Goal: Use online tool/utility: Use online tool/utility

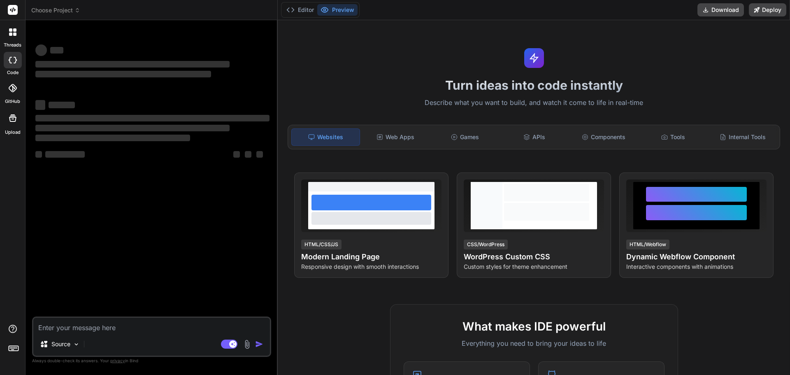
type textarea "x"
type textarea "o"
type textarea "x"
type textarea "on"
type textarea "x"
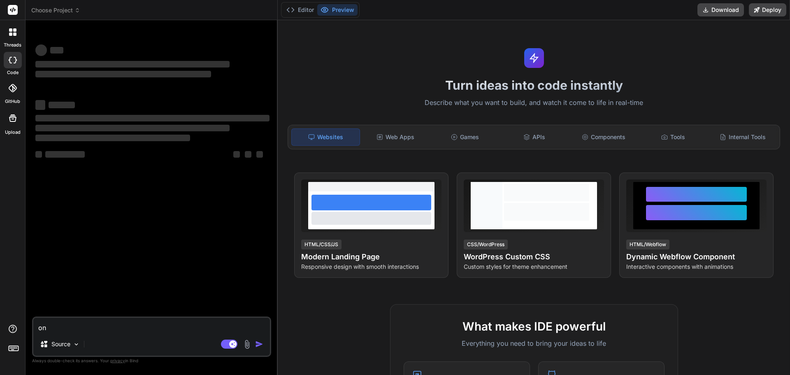
type textarea "on"
type textarea "x"
type textarea "on c"
type textarea "x"
type textarea "on cl"
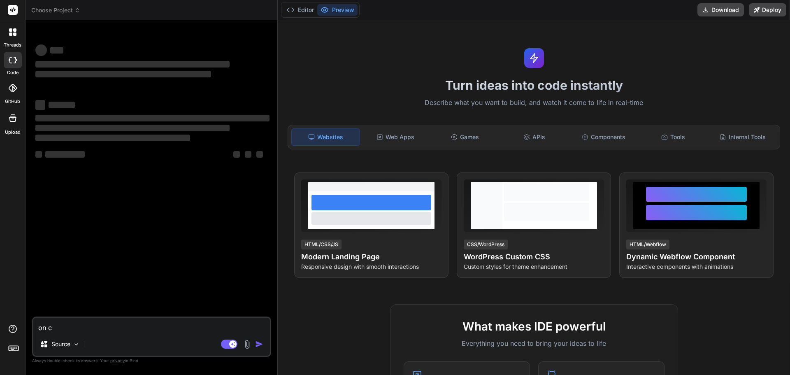
type textarea "x"
type textarea "on cli"
type textarea "x"
type textarea "on clic"
type textarea "x"
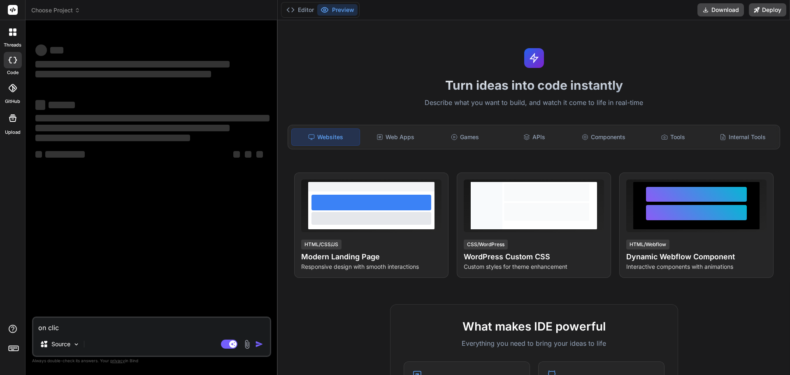
type textarea "on click"
type textarea "x"
type textarea "on click"
type textarea "x"
type textarea "on click h"
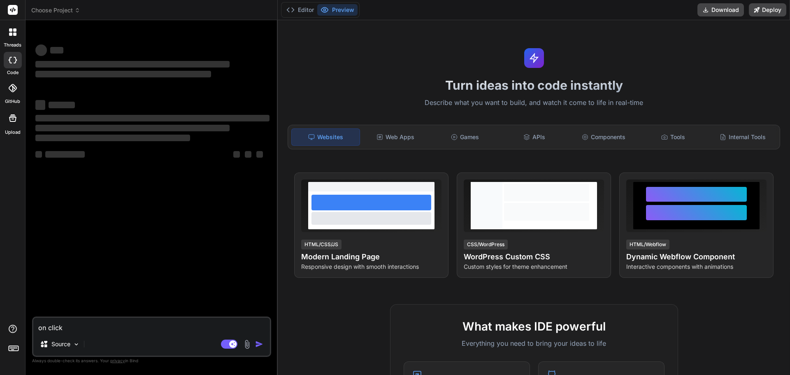
type textarea "x"
type textarea "on click hi"
type textarea "x"
type textarea "on click hid"
type textarea "x"
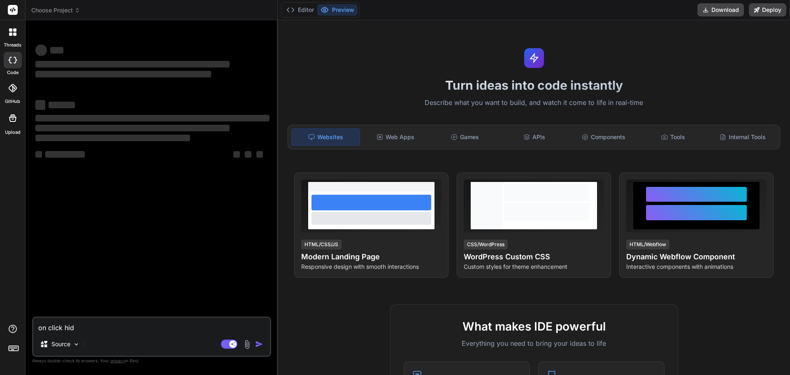
type textarea "on click hide"
type textarea "x"
type textarea "on click hide"
type textarea "x"
type textarea "on click hide t"
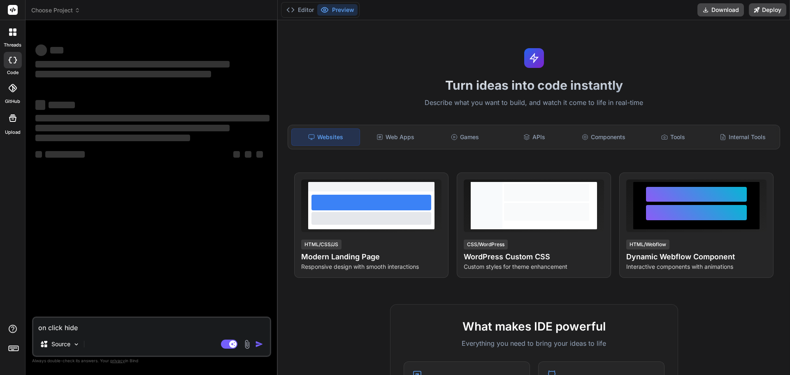
type textarea "x"
type textarea "on click hide th"
type textarea "x"
type textarea "on click hide the"
type textarea "x"
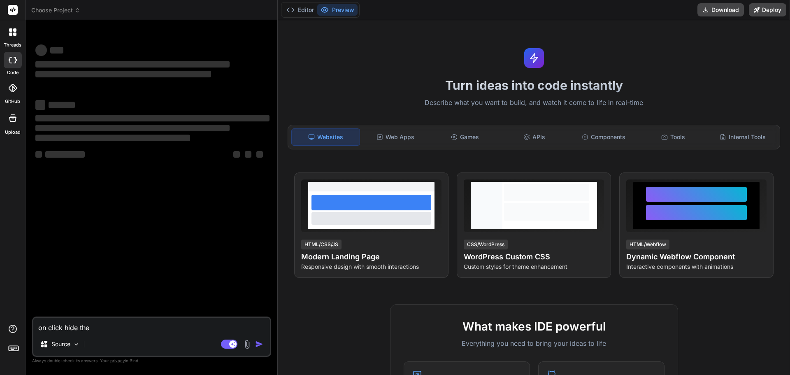
type textarea "on click hide the"
type textarea "x"
type textarea "on click hide the p"
type textarea "x"
type textarea "on click hide the pa"
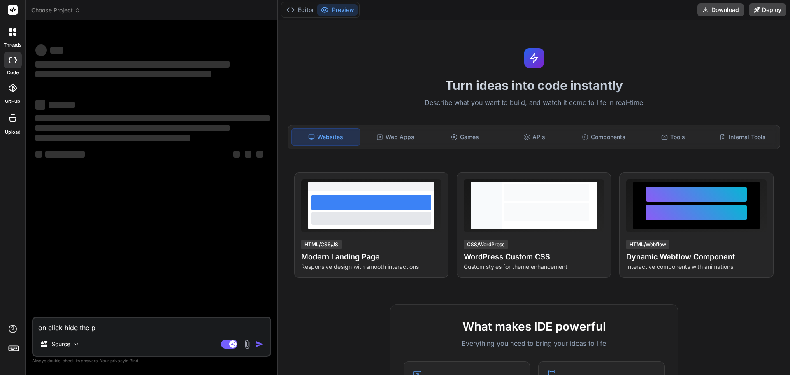
type textarea "x"
type textarea "on click hide the par"
type textarea "x"
type textarea "on click hide the pare"
type textarea "x"
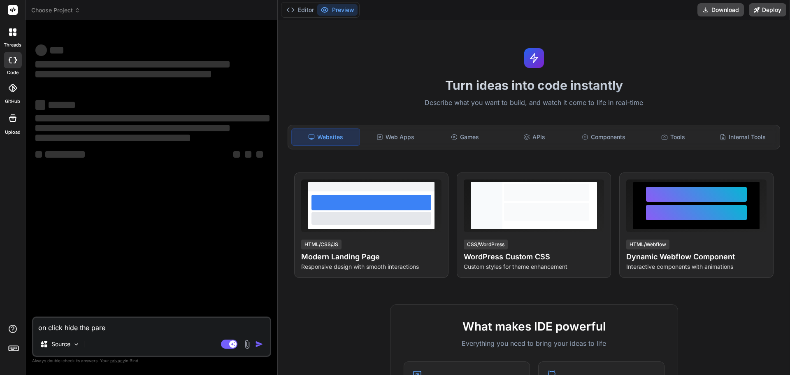
type textarea "on click hide the paren"
type textarea "x"
type textarea "on click hide the parent"
type textarea "x"
type textarea "on click hide the parent"
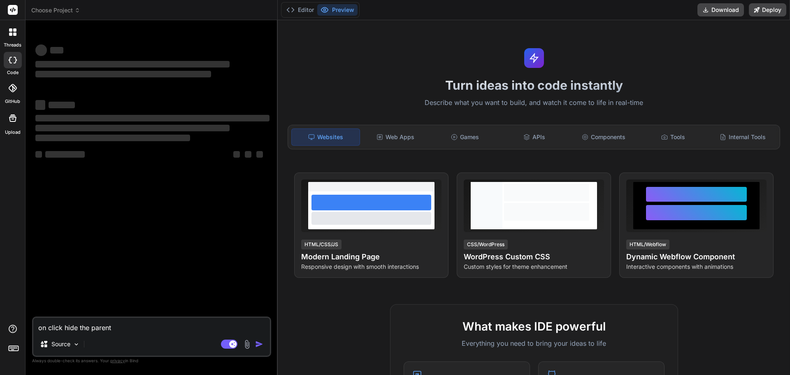
type textarea "x"
type textarea "on click hide the parent"
type textarea "x"
type textarea "on click hide the paren"
type textarea "x"
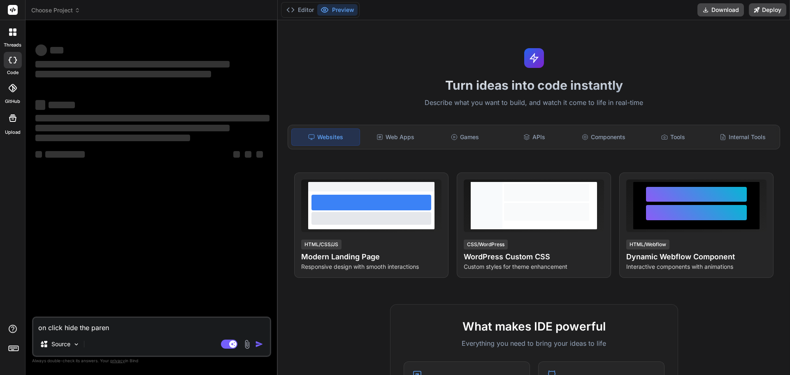
type textarea "on click hide the pare"
type textarea "x"
type textarea "on click hide the par"
type textarea "x"
type textarea "on click hide the pa"
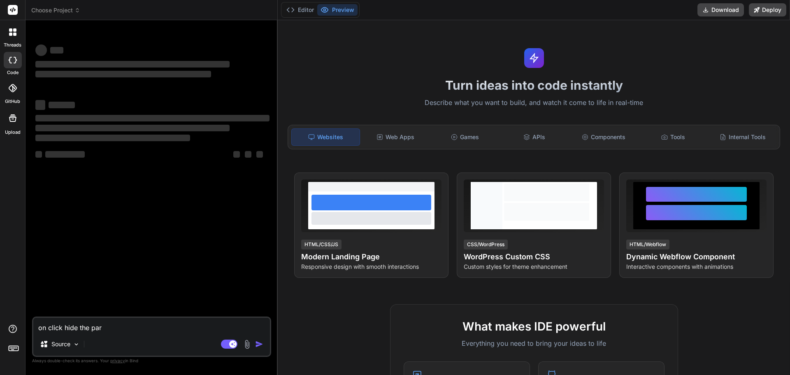
type textarea "x"
type textarea "on click hide the p"
type textarea "x"
type textarea "on click hide the"
type textarea "x"
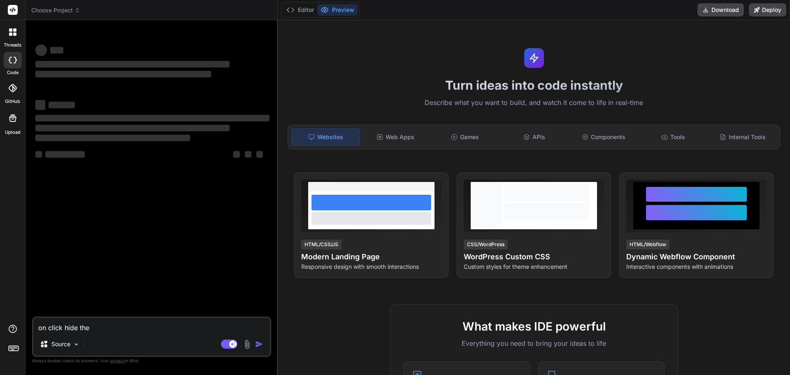
type textarea "on click hide the"
type textarea "x"
type textarea "on click hide the"
type textarea "x"
type textarea "on click hide the m"
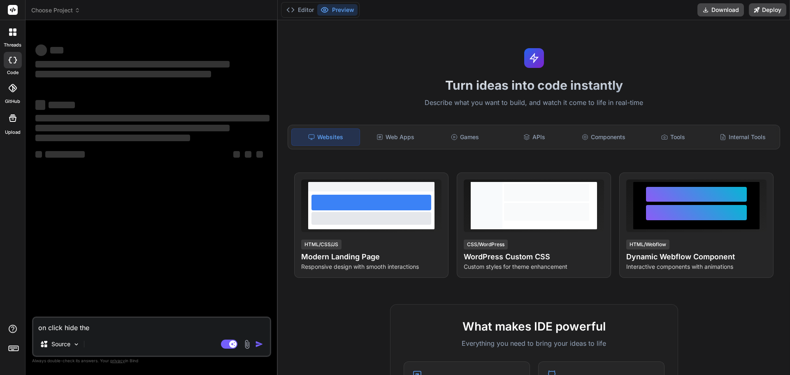
type textarea "x"
type textarea "on click hide the ma"
type textarea "x"
type textarea "on click hide the mai"
type textarea "x"
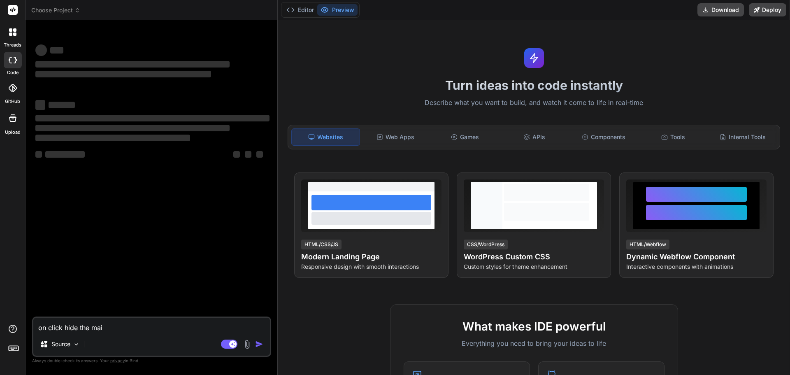
type textarea "on click hide the main"
type textarea "x"
type textarea "on click hide the main"
type textarea "x"
type textarea "on click hide the main p"
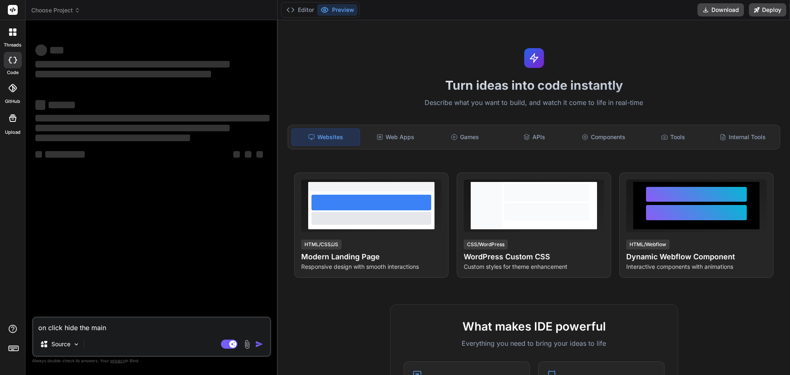
type textarea "x"
type textarea "on click hide the main pa"
type textarea "x"
type textarea "on click hide the main par"
type textarea "x"
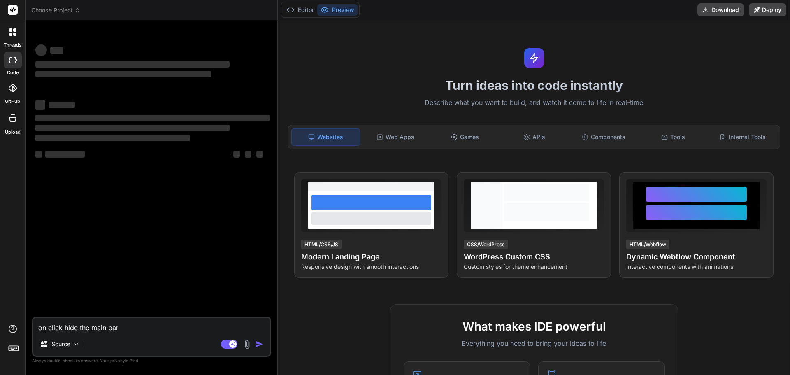
type textarea "on click hide the main pare"
type textarea "x"
type textarea "on click hide the main paren"
type textarea "x"
type textarea "on click hide the main parene"
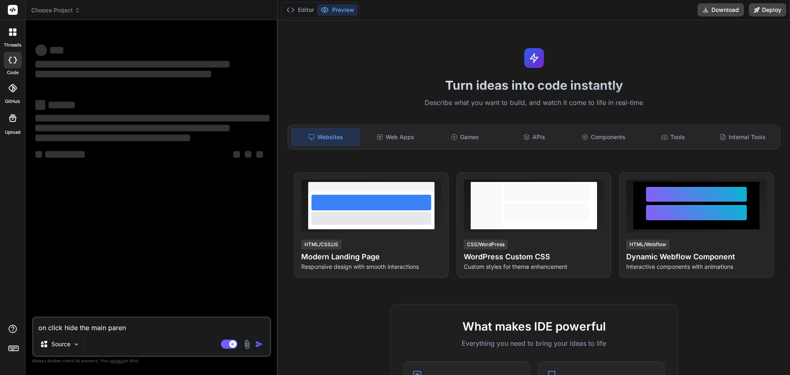
type textarea "x"
type textarea "on click hide the main parenet"
type textarea "x"
type textarea "on click hide the main parenet"
type textarea "x"
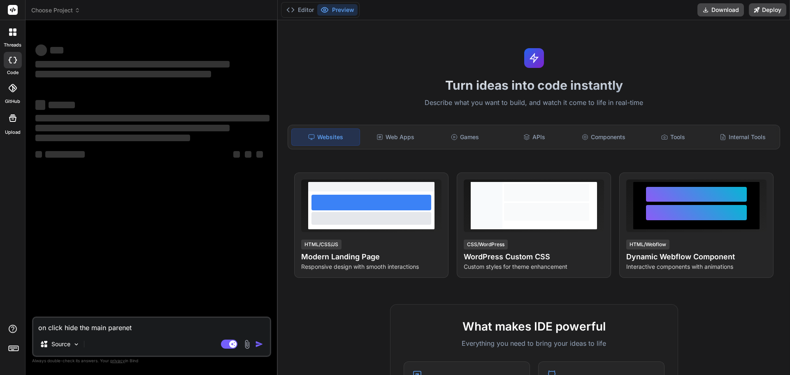
type textarea "on click hide the main parenet r"
type textarea "x"
type textarea "on click hide the main parenet ro"
type textarea "x"
type textarea "on click hide the main parenet row"
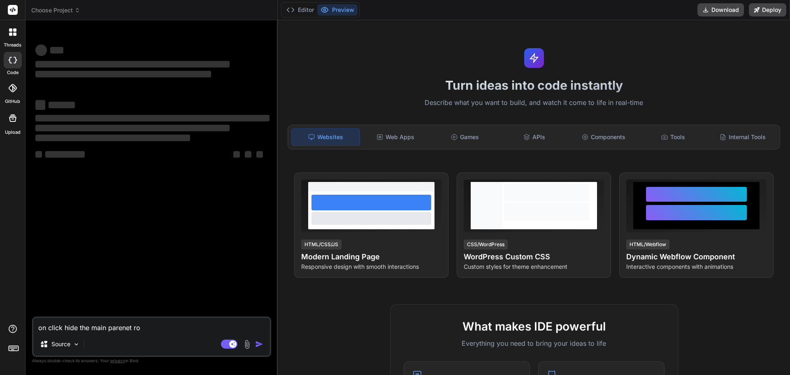
type textarea "x"
type textarea "on click hide the main parenet row"
type textarea "x"
type textarea "on click hide the main parenet row h"
type textarea "x"
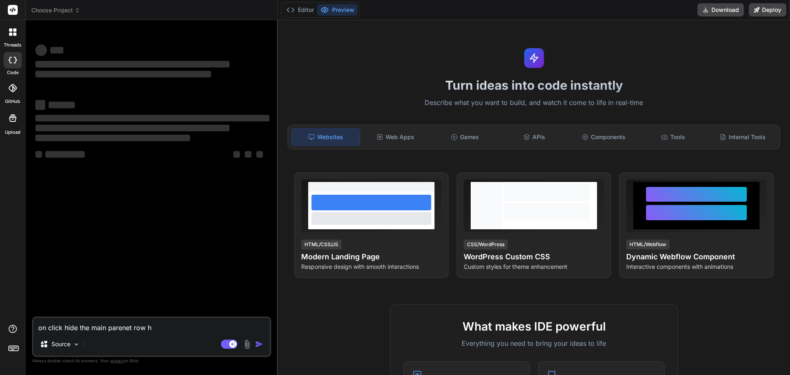
type textarea "on click hide the main parenet row hi"
type textarea "x"
type textarea "on click hide the main parenet row hid"
type textarea "x"
type textarea "on click hide the main parenet row hide"
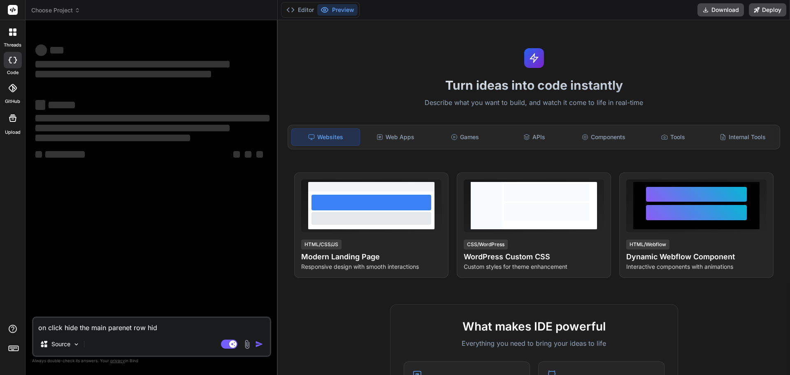
type textarea "x"
type textarea "on click hide the main parenet row hide"
type textarea "x"
type textarea "on click hide the main parenet row hide j"
type textarea "x"
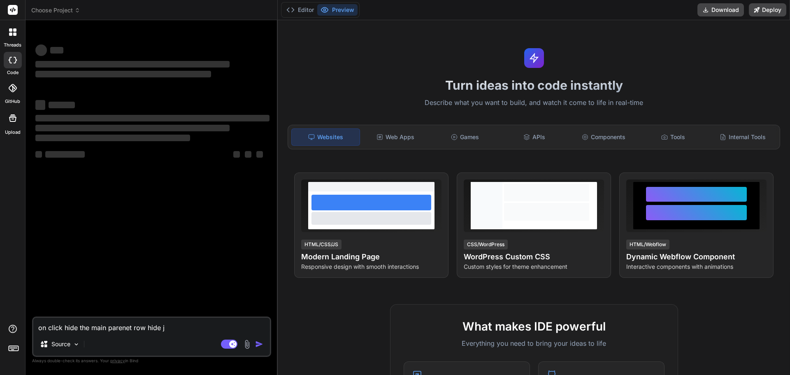
type textarea "on click hide the main parenet row hide jq"
type textarea "x"
type textarea "on click hide the main parenet row hide jqu"
type textarea "x"
type textarea "on click hide the main parenet row hide jque"
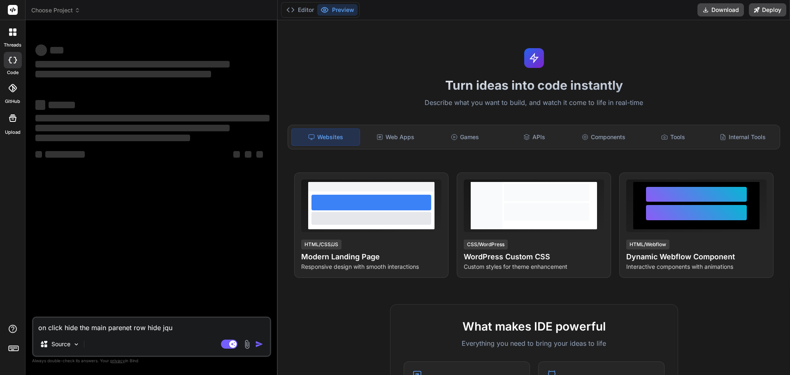
type textarea "x"
type textarea "on click hide the main parenet row hide jquer"
type textarea "x"
type textarea "on click hide the main parenet row hide jquery"
type textarea "x"
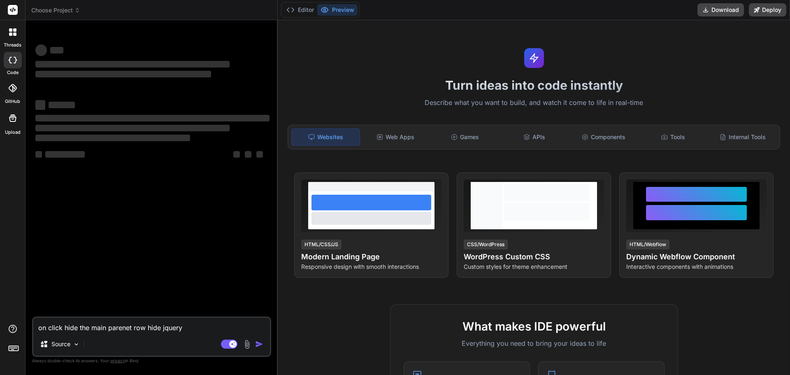
type textarea "on click hide the main parenet row hide jquery"
type textarea "x"
drag, startPoint x: 192, startPoint y: 328, endPoint x: 0, endPoint y: 315, distance: 192.5
click at [0, 315] on div "threads code GitHub Upload Choose Project Created with Pixso. Bind AI Web Searc…" at bounding box center [395, 187] width 790 height 375
click at [191, 324] on textarea "on click hide the main parenet row hide jquery" at bounding box center [151, 325] width 236 height 15
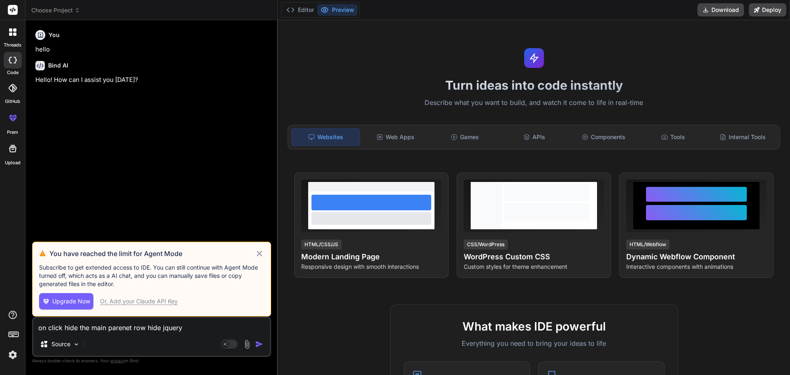
click at [262, 253] on icon at bounding box center [259, 253] width 9 height 10
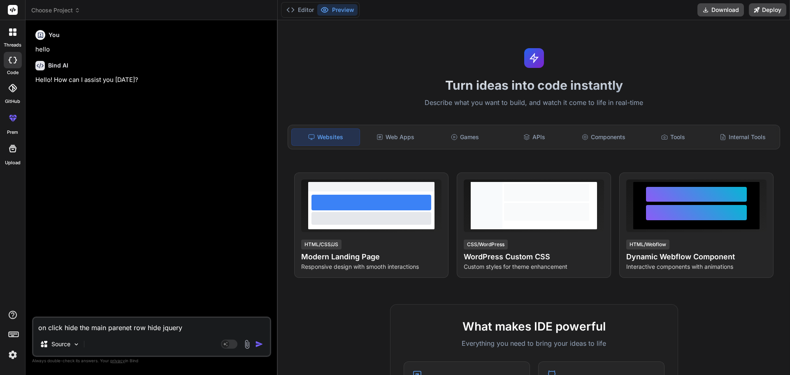
click at [259, 345] on img "button" at bounding box center [259, 344] width 8 height 8
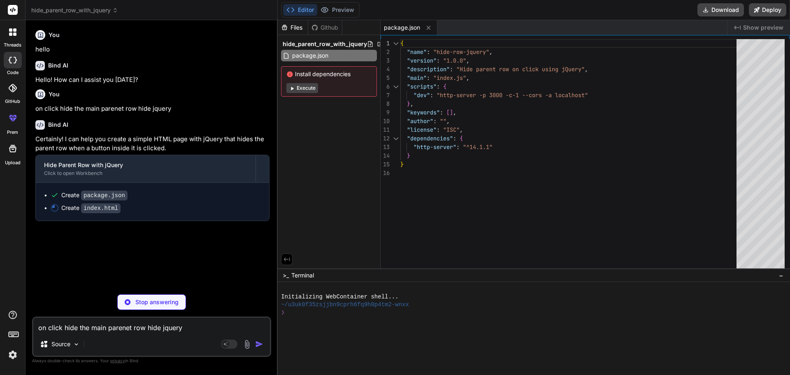
type textarea "x"
type textarea "// .hide() makes the element invisible $(this).closest('tr').hide(); }); }); </…"
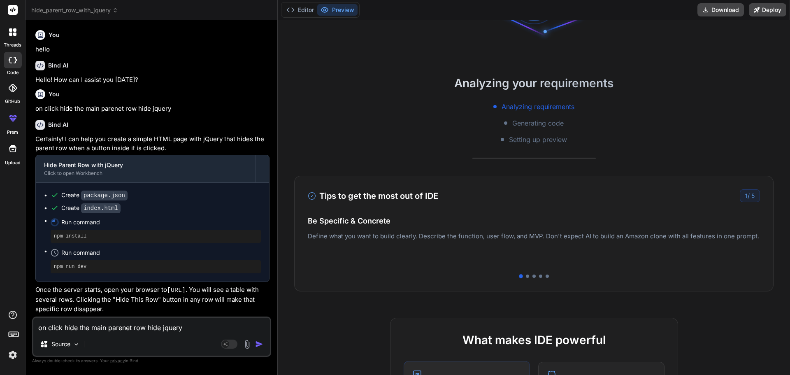
scroll to position [39, 0]
type textarea "x"
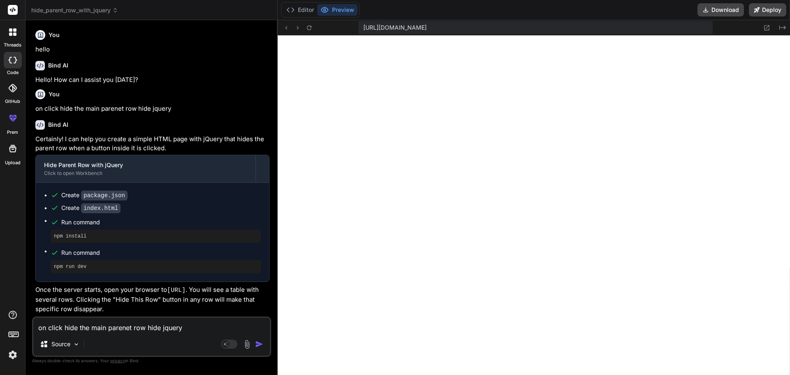
scroll to position [305, 0]
click at [304, 8] on button "Editor" at bounding box center [300, 10] width 34 height 12
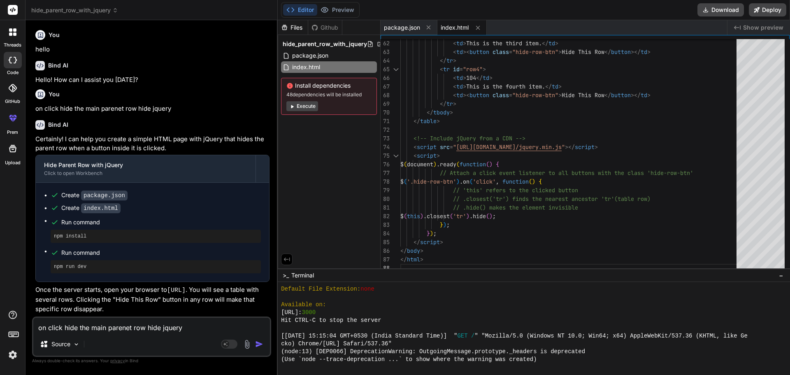
click at [51, 330] on textarea "on click hide the main parenet row hide jquery" at bounding box center [151, 325] width 236 height 15
type textarea "p"
type textarea "x"
type textarea "pr"
type textarea "x"
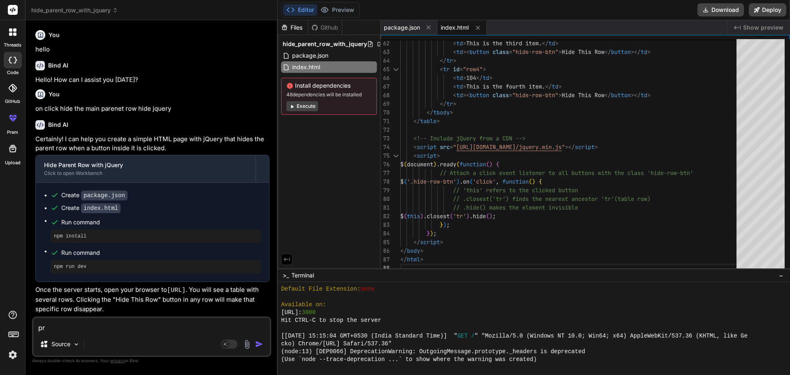
type textarea "pro"
type textarea "x"
type textarea "prov"
type textarea "x"
type textarea "provi"
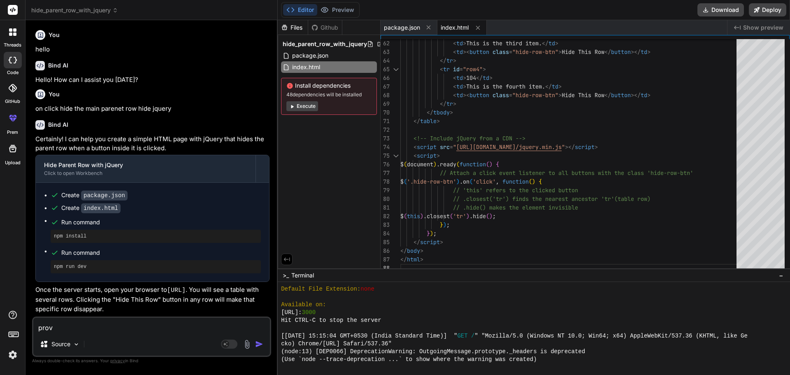
type textarea "x"
type textarea "provid"
type textarea "x"
type textarea "provide"
type textarea "x"
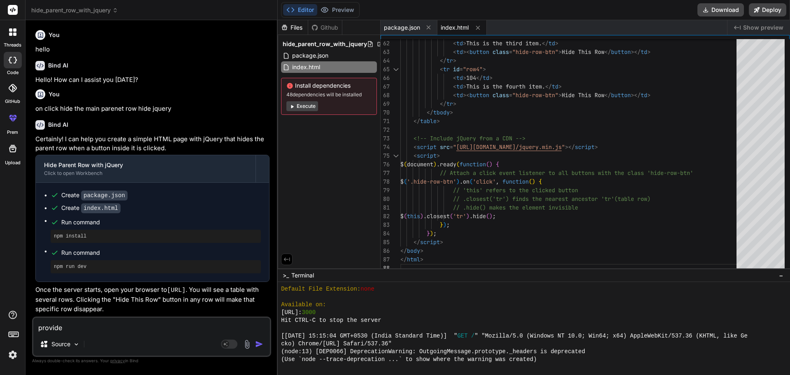
type textarea "provided"
type textarea "x"
type textarea "provided"
type textarea "x"
type textarea "provided c"
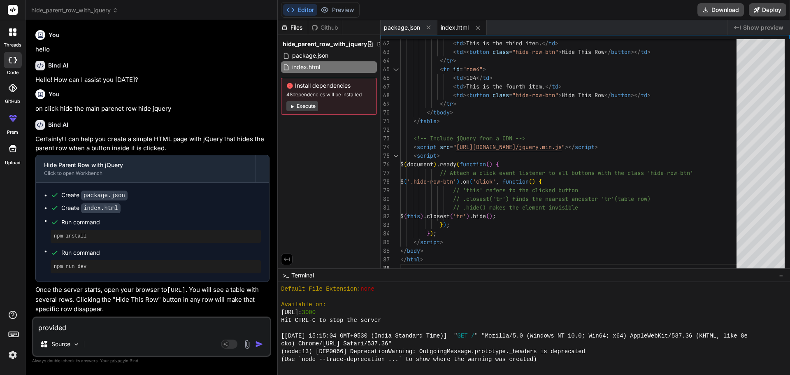
type textarea "x"
type textarea "provided co"
type textarea "x"
type textarea "provided cod"
type textarea "x"
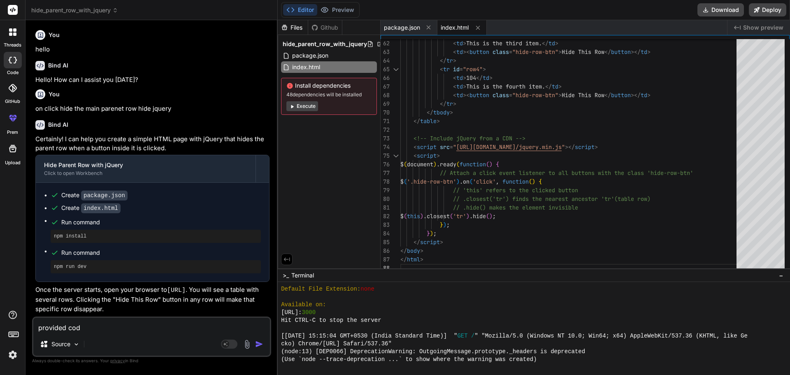
type textarea "provided code"
type textarea "x"
type textarea "provided code"
type textarea "x"
type textarea "provided code i"
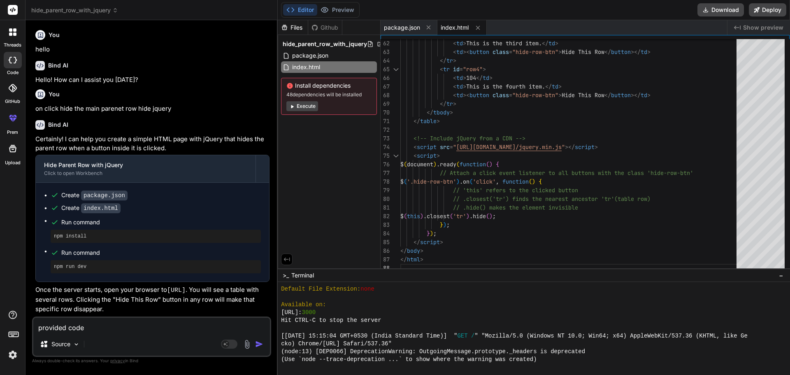
type textarea "x"
type textarea "provided code is"
type textarea "x"
type textarea "provided code isn"
type textarea "x"
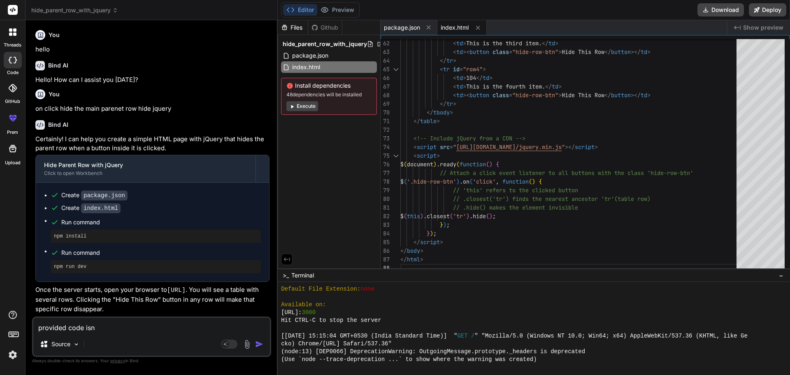
type textarea "provided code isno"
type textarea "x"
type textarea "provided code isnot"
type textarea "x"
type textarea "provided code isnot"
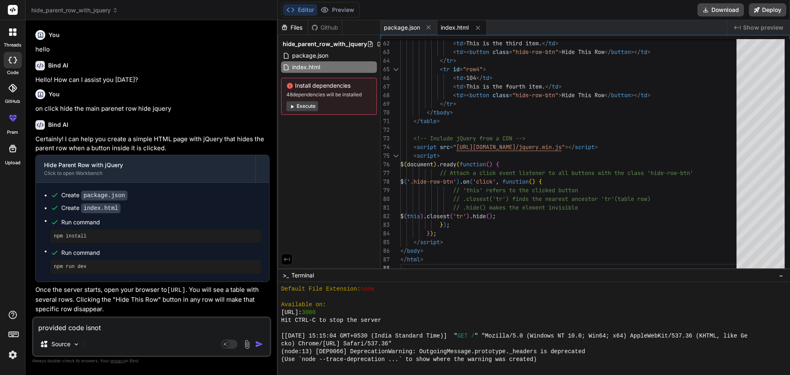
type textarea "x"
type textarea "provided code isnot w"
type textarea "x"
type textarea "provided code isnot wo"
type textarea "x"
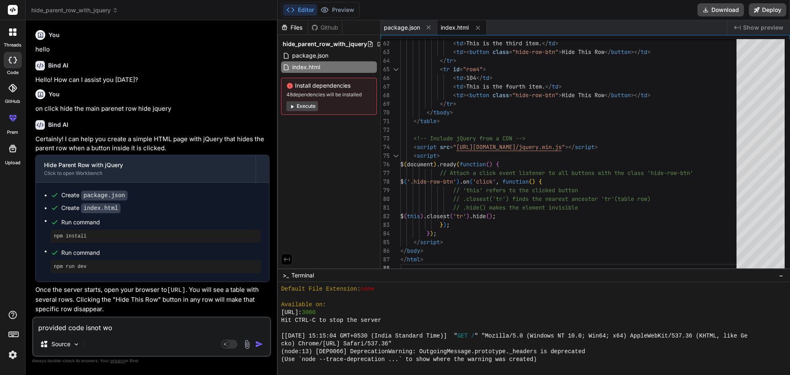
type textarea "provided code isnot wor"
type textarea "x"
type textarea "provided code isnot work"
type textarea "x"
type textarea "provided code isnot worki"
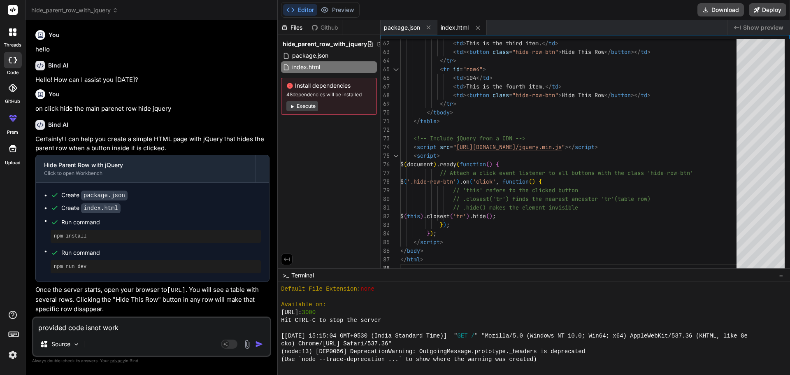
type textarea "x"
type textarea "provided code isnot workin"
type textarea "x"
type textarea "provided code isnot working"
type textarea "x"
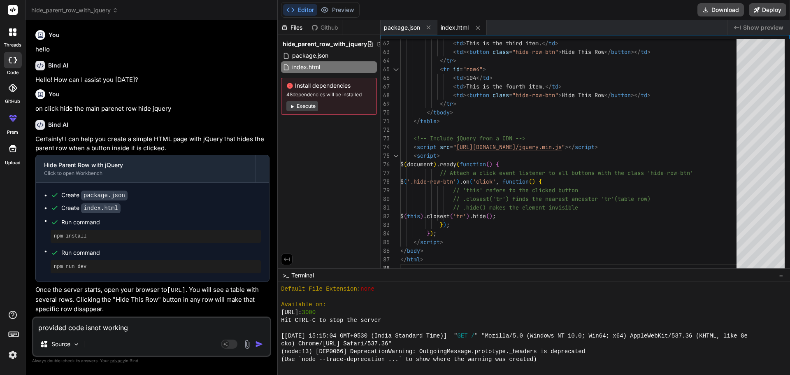
type textarea "provided code isnot working"
type textarea "x"
type textarea "provided code isnot working a"
type textarea "x"
type textarea "provided code isnot working as"
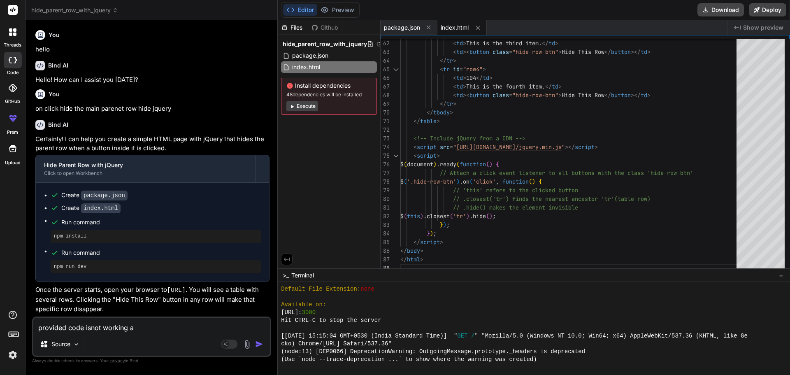
type textarea "x"
type textarea "provided code isnot working as"
type textarea "x"
type textarea "provided code isnot working as e"
type textarea "x"
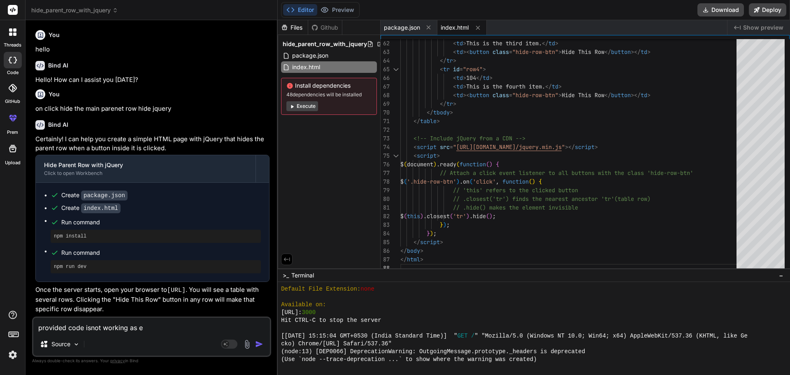
type textarea "provided code isnot working as"
type textarea "x"
type textarea "provided code isnot working as a"
type textarea "x"
type textarea "provided code isnot working as"
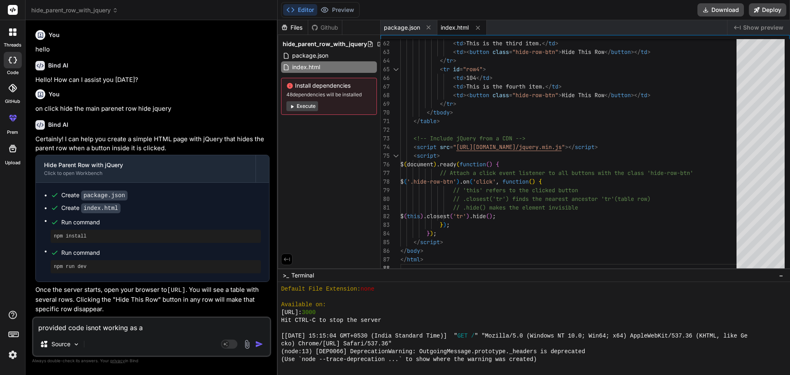
type textarea "x"
type textarea "provided code isnot working as a"
type textarea "x"
type textarea "provided code isnot working as as"
type textarea "x"
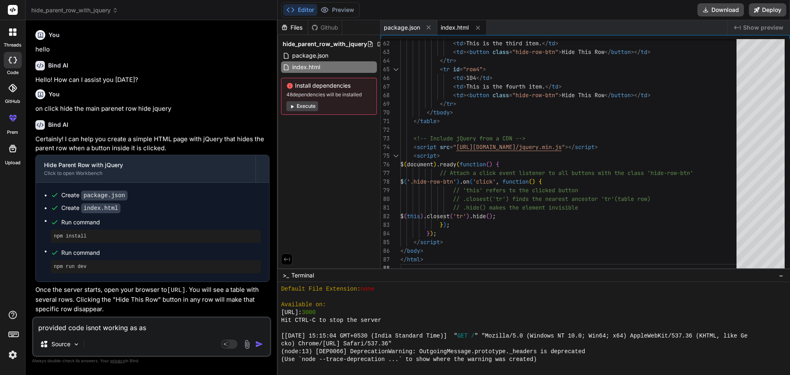
type textarea "provided code isnot working as asp"
type textarea "x"
type textarea "provided code isnot working as aspe"
type textarea "x"
type textarea "provided code isnot working as aspec"
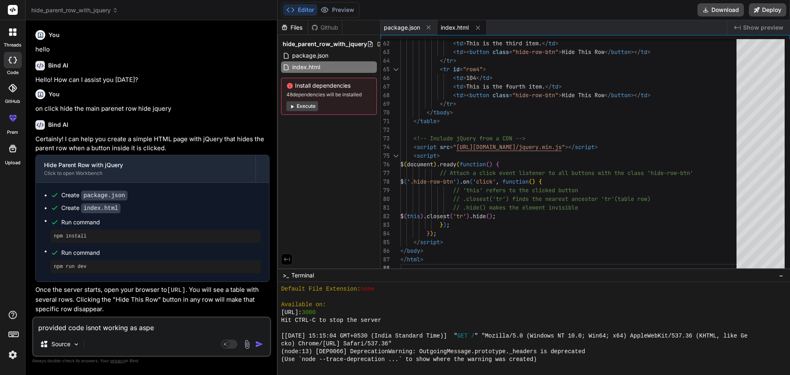
type textarea "x"
type textarea "provided code isnot working as aspect"
type textarea "x"
type textarea "provided code isnot working as aspecte"
type textarea "x"
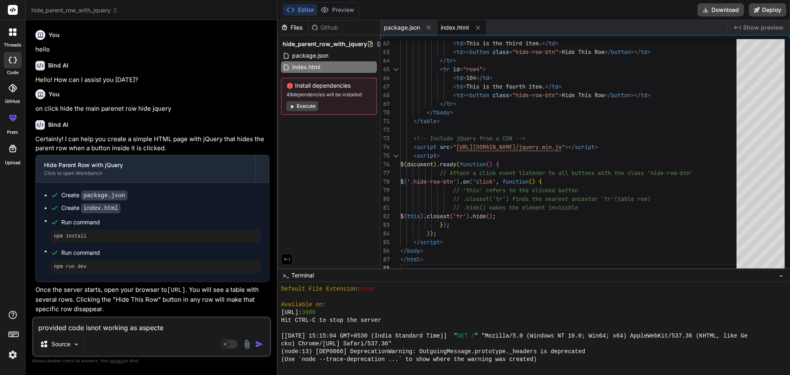
type textarea "provided code isnot working as aspected"
type textarea "x"
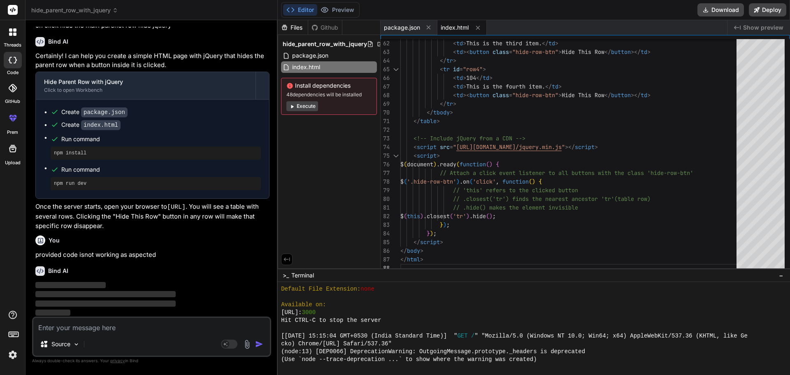
scroll to position [83, 0]
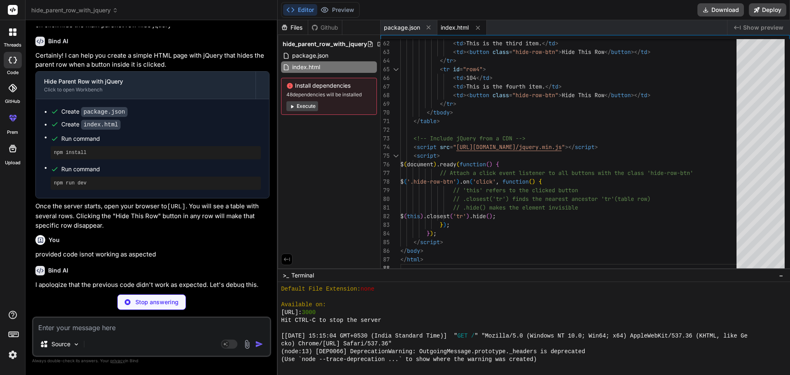
type textarea "x"
type textarea "}); </script> </body> </html>"
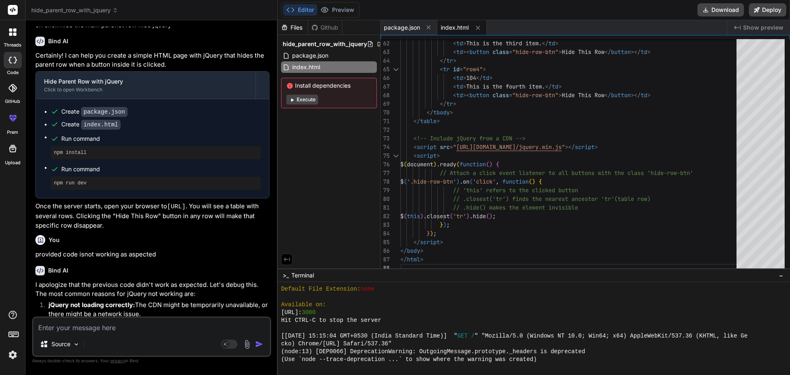
type textarea "x"
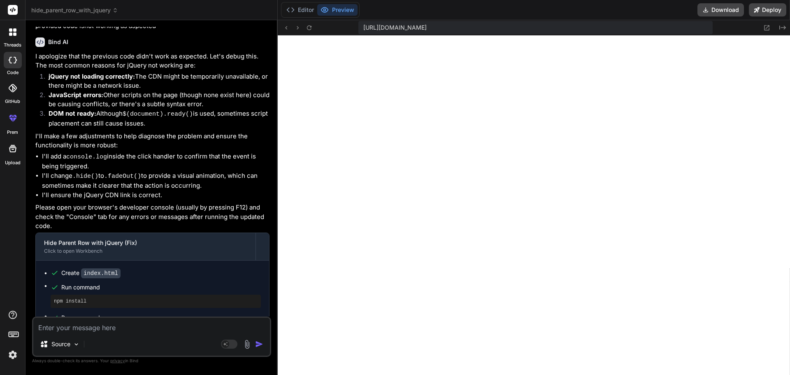
scroll to position [390, 0]
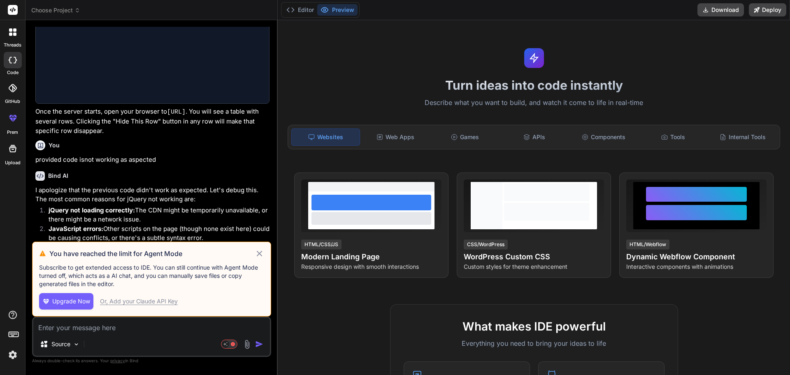
scroll to position [188, 0]
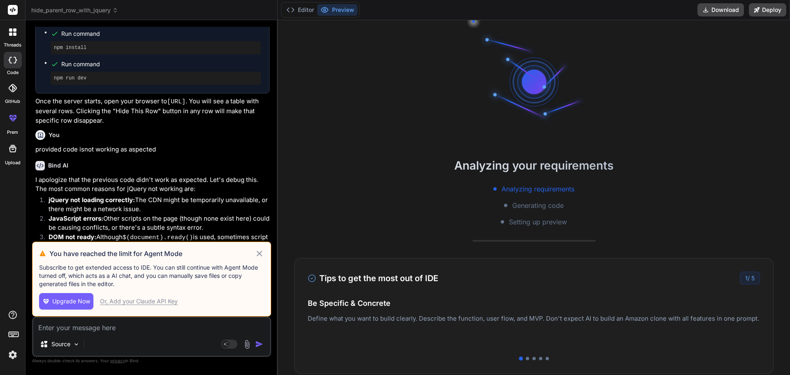
click at [261, 252] on icon at bounding box center [259, 252] width 5 height 5
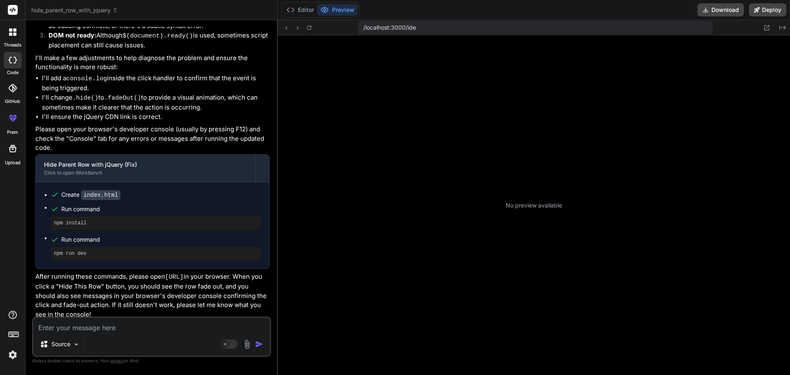
scroll to position [78, 0]
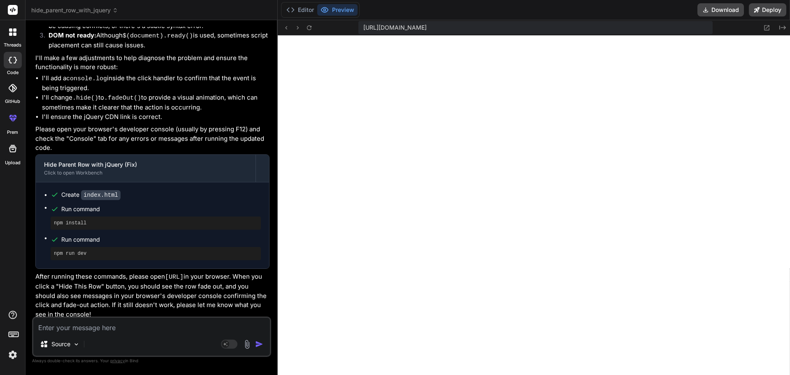
type textarea "x"
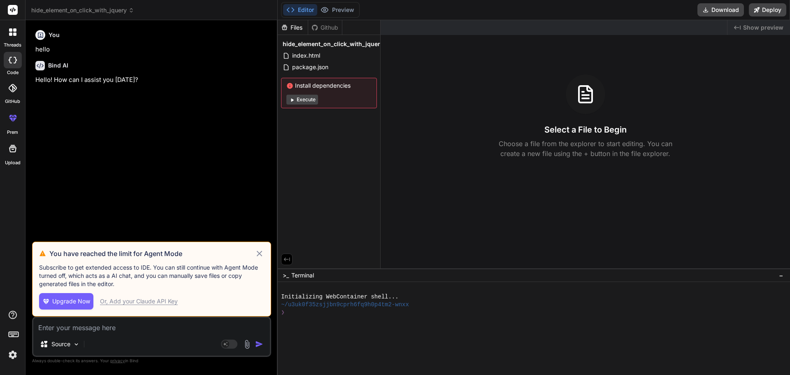
type textarea "x"
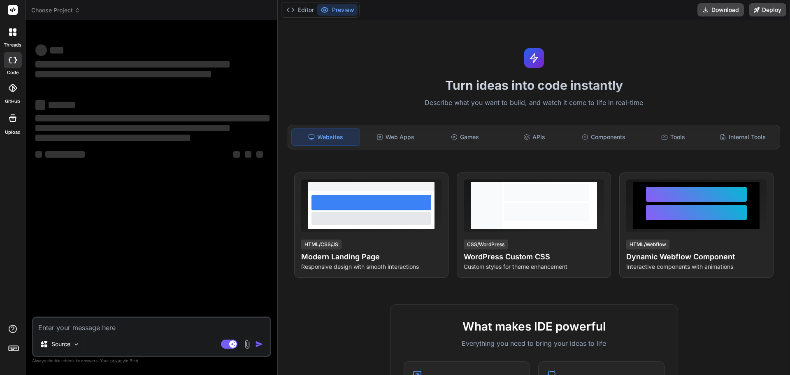
click at [86, 328] on textarea at bounding box center [151, 325] width 236 height 15
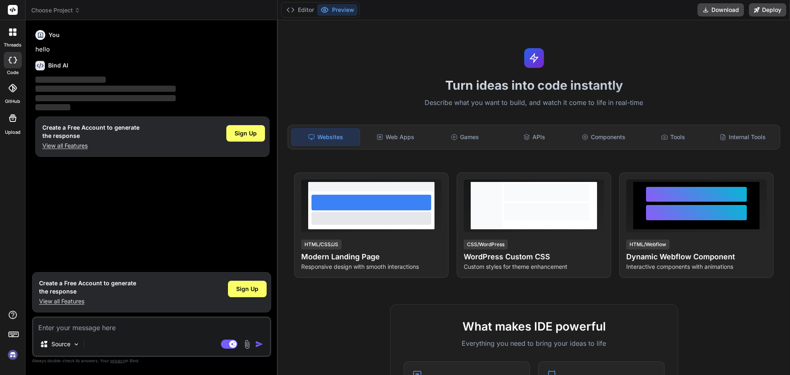
type textarea "x"
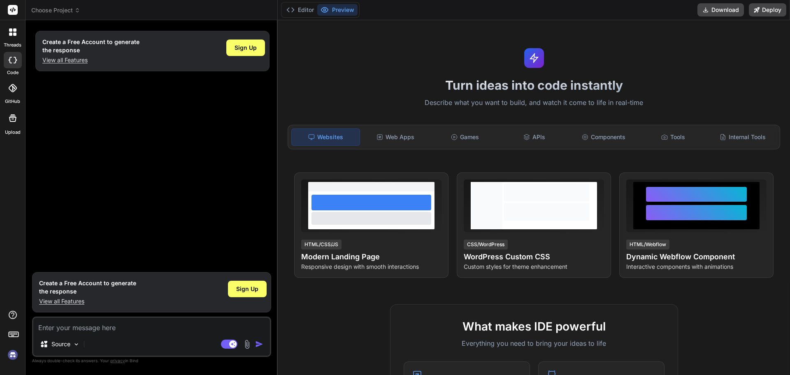
click at [89, 327] on textarea at bounding box center [151, 325] width 236 height 15
paste textarea "o"
click at [90, 326] on textarea at bounding box center [151, 325] width 236 height 15
type textarea "o"
type textarea "x"
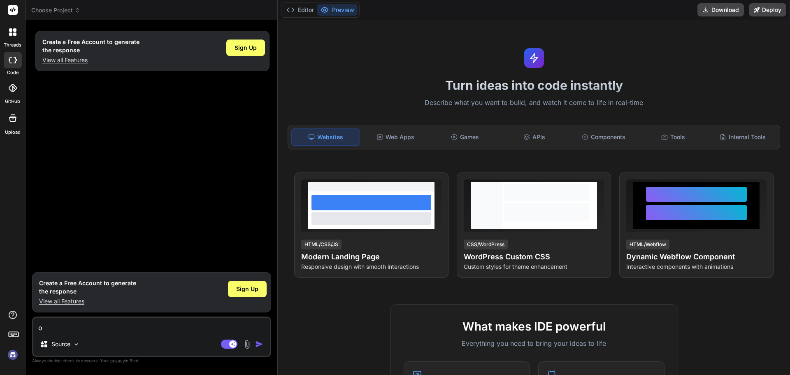
type textarea "on"
type textarea "x"
type textarea "on"
type textarea "x"
type textarea "on c"
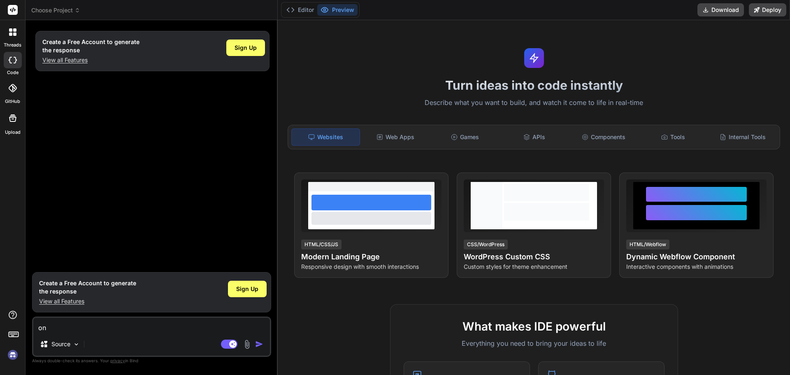
type textarea "x"
type textarea "on cl"
type textarea "x"
type textarea "on cli"
type textarea "x"
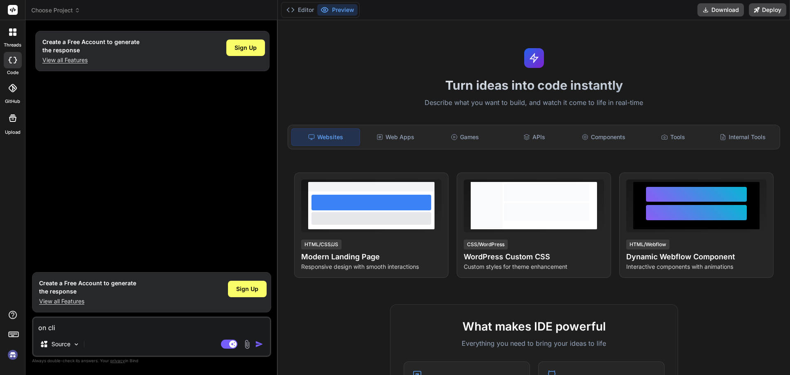
type textarea "on clic"
type textarea "x"
type textarea "on click"
type textarea "x"
type textarea "on click"
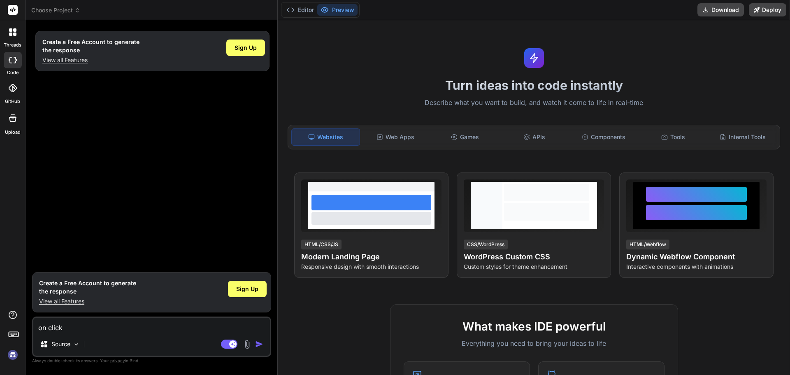
type textarea "x"
type textarea "on click h"
type textarea "x"
type textarea "on click hi"
type textarea "x"
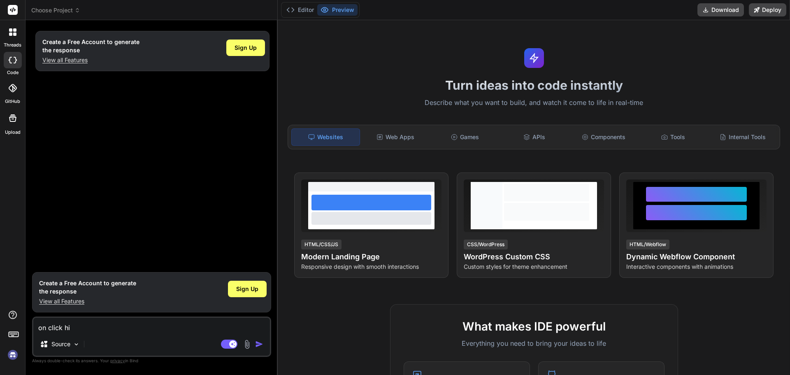
type textarea "on click hid"
type textarea "x"
type textarea "on click hide"
type textarea "x"
type textarea "on click hide"
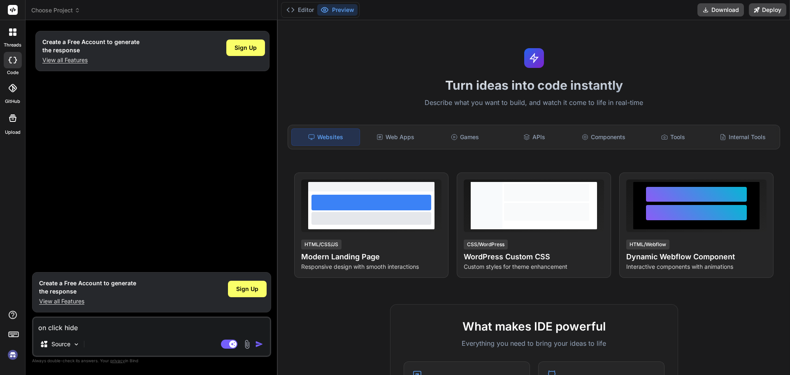
type textarea "x"
type textarea "on click hide t"
type textarea "x"
type textarea "on click hide th"
type textarea "x"
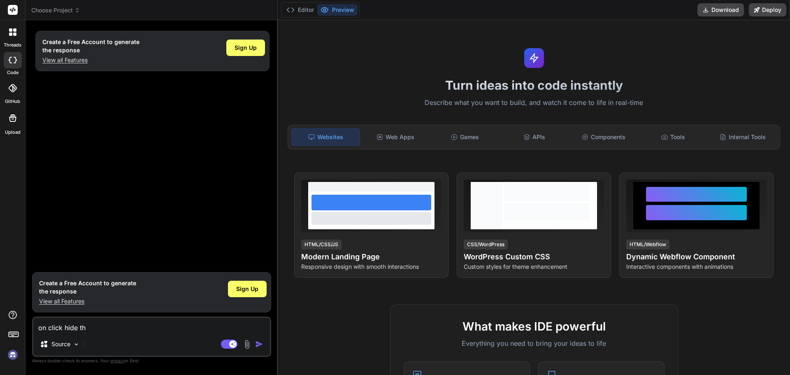
type textarea "on click hide thi"
type textarea "x"
type textarea "on click hide this"
type textarea "x"
type textarea "on click hide this"
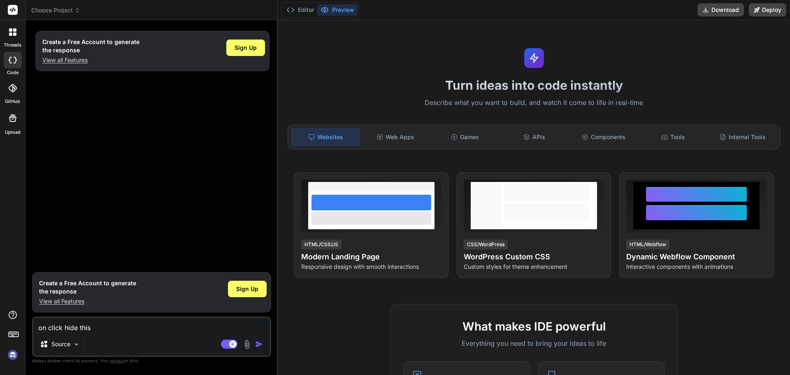
type textarea "x"
type textarea "on click hide this j"
type textarea "x"
type textarea "on click hide this jq"
type textarea "x"
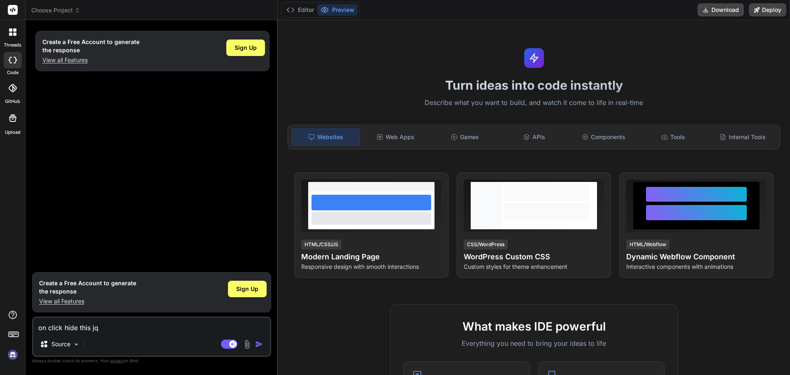
type textarea "on click hide this jqu"
type textarea "x"
type textarea "on click hide this jque"
type textarea "x"
type textarea "on click hide this jquer"
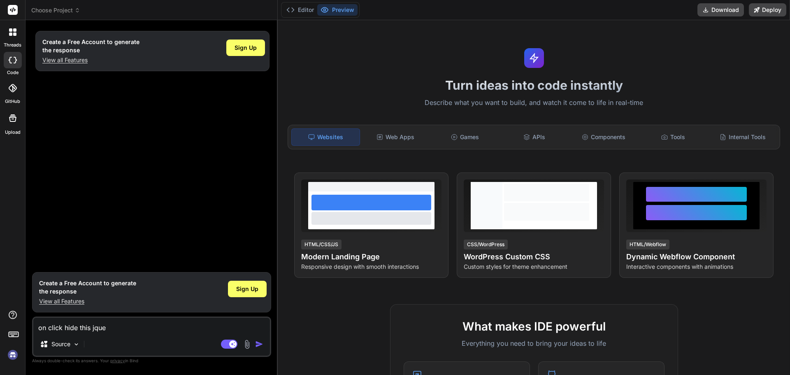
type textarea "x"
type textarea "on click hide this jquery"
type textarea "x"
type textarea "on click hide this jquery"
click at [260, 348] on img "button" at bounding box center [259, 344] width 8 height 8
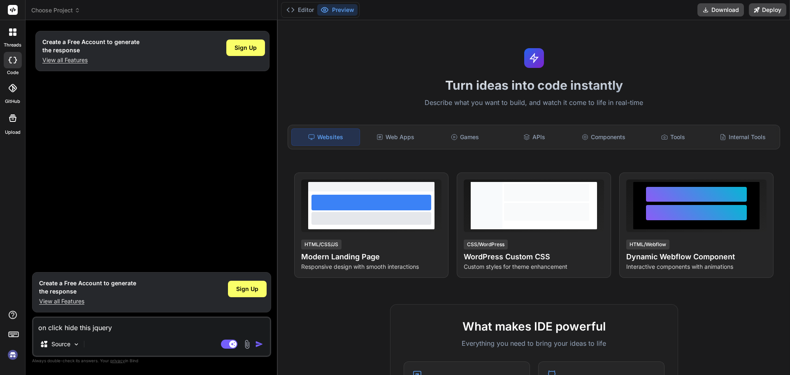
click at [257, 344] on img "button" at bounding box center [259, 344] width 8 height 8
click at [243, 287] on span "Sign Up" at bounding box center [247, 289] width 22 height 8
click at [250, 292] on span "Sign Up" at bounding box center [247, 289] width 22 height 8
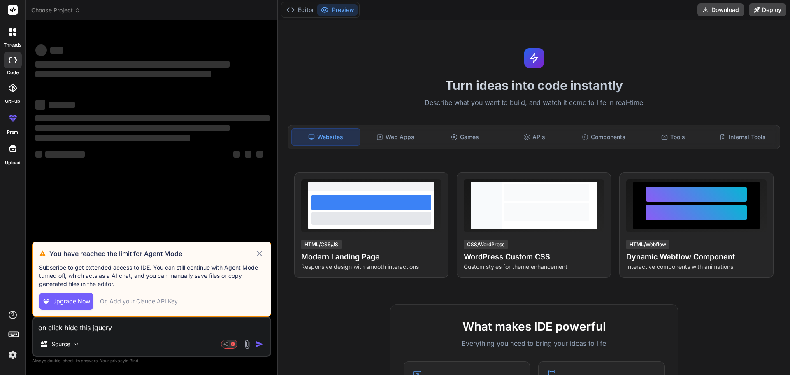
click at [91, 329] on textarea "on click hide this jquery" at bounding box center [151, 325] width 236 height 15
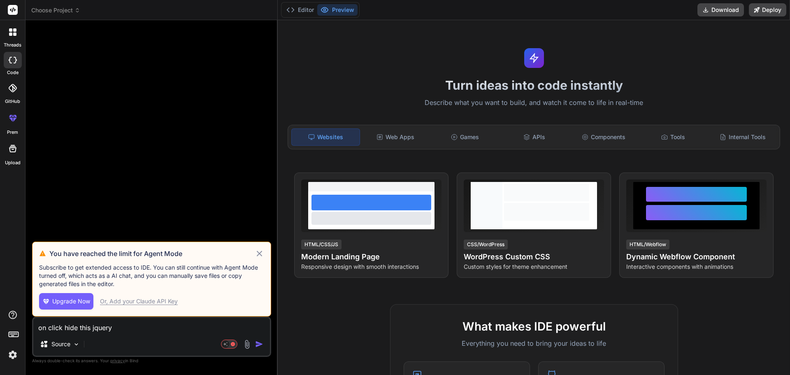
type textarea "x"
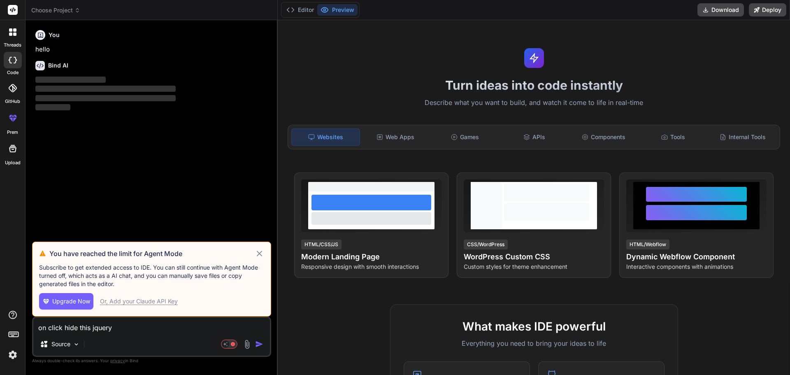
type textarea "on click hide this jQuery"
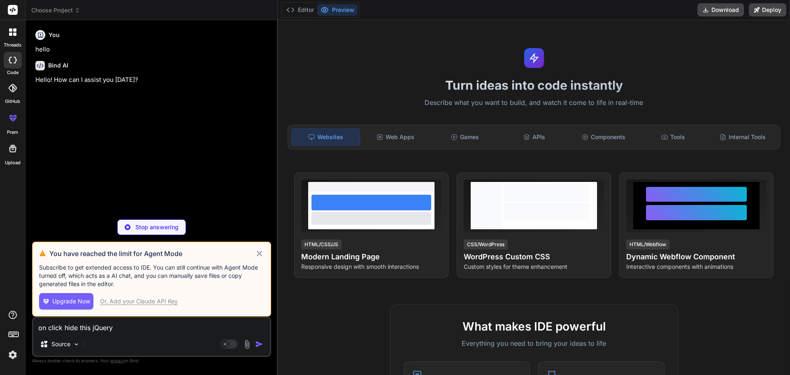
type textarea "x"
type textarea "on click hide this jQuery"
click at [255, 253] on icon at bounding box center [259, 253] width 9 height 10
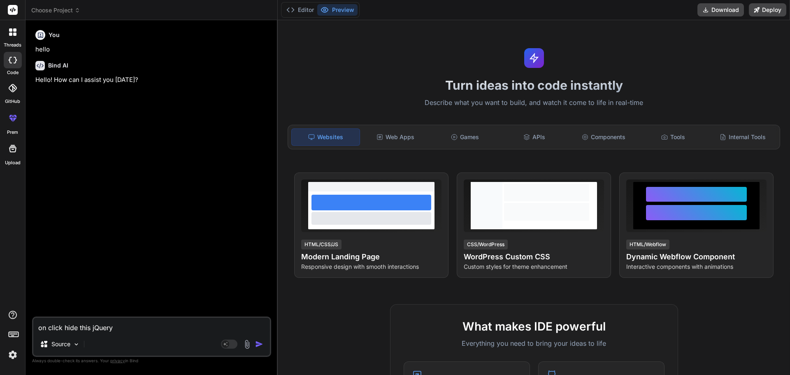
click at [136, 327] on textarea "on click hide this jQuery" at bounding box center [151, 325] width 236 height 15
type textarea "x"
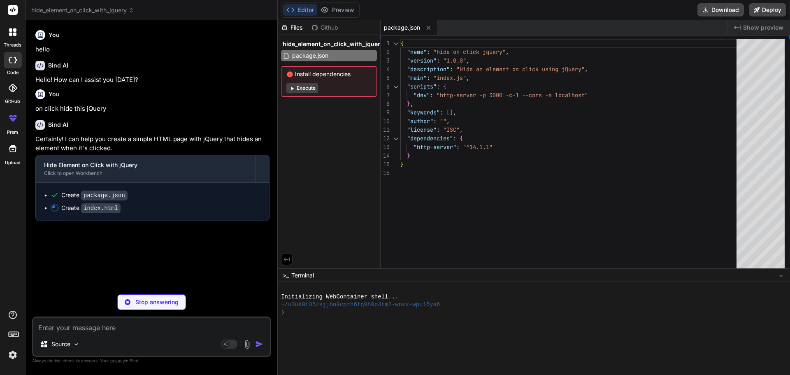
type textarea "x"
type textarea "}); </script> </body> </html>"
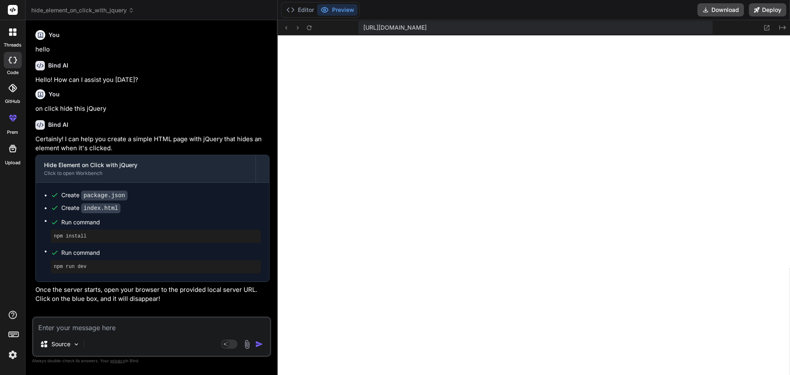
scroll to position [305, 0]
click at [301, 8] on button "Editor" at bounding box center [300, 10] width 34 height 12
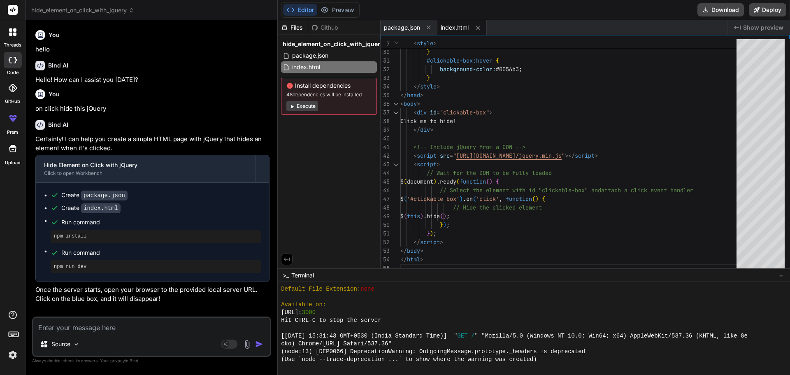
click at [300, 103] on button "Execute" at bounding box center [302, 106] width 32 height 10
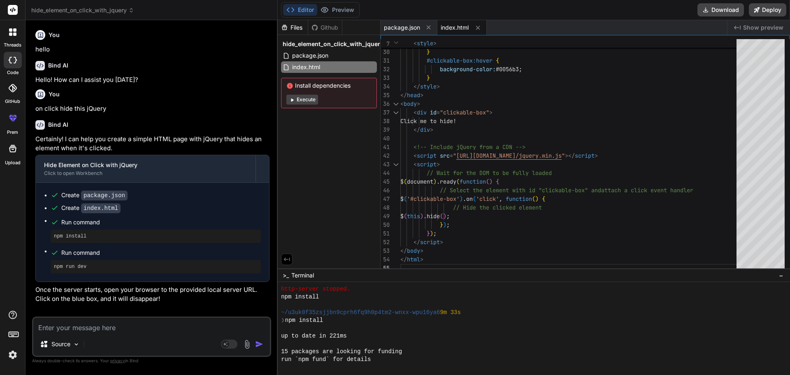
scroll to position [414, 0]
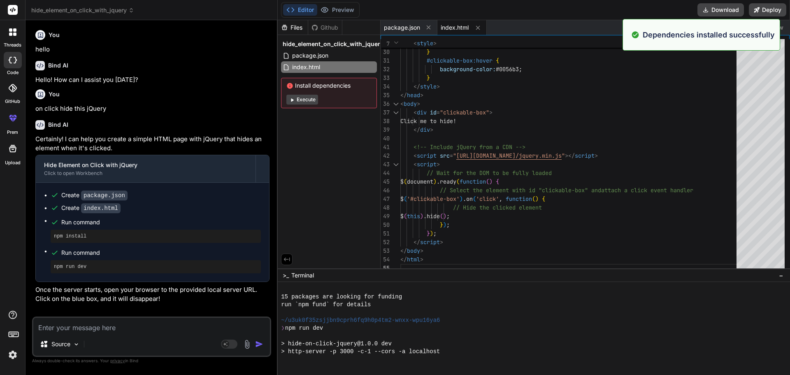
click at [294, 100] on icon at bounding box center [292, 100] width 6 height 6
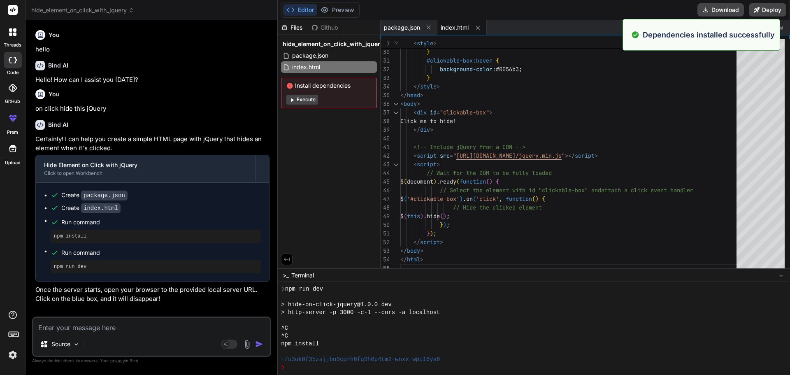
click at [294, 100] on icon at bounding box center [292, 100] width 6 height 6
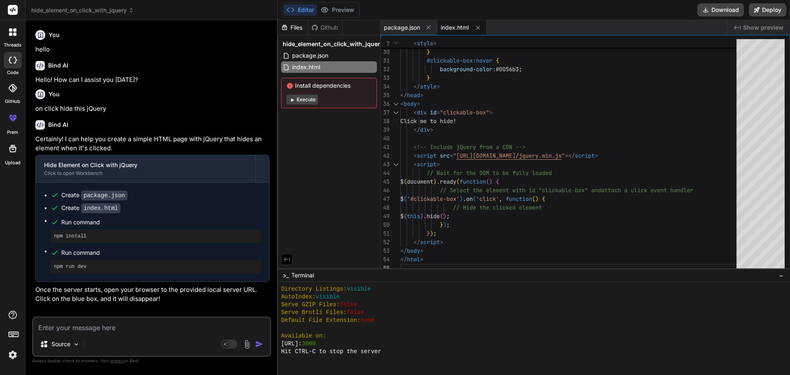
scroll to position [805, 0]
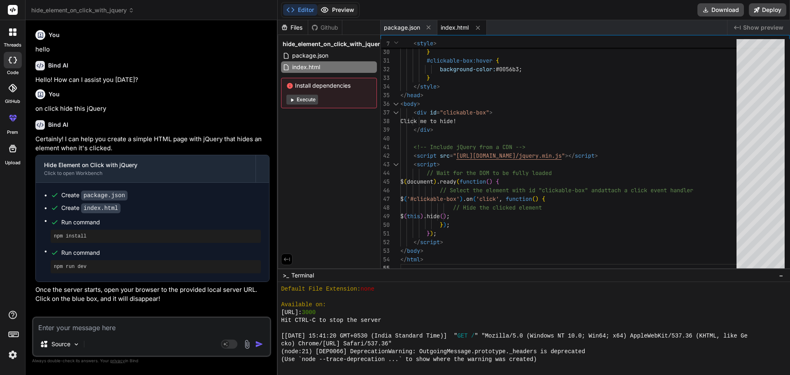
click at [332, 8] on button "Preview" at bounding box center [337, 10] width 40 height 12
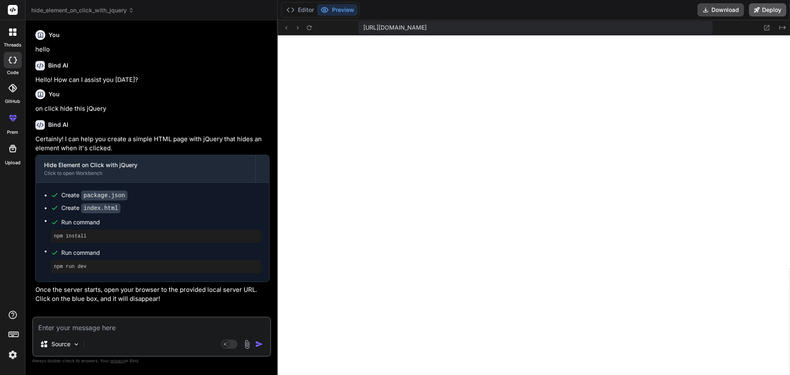
click at [759, 7] on icon at bounding box center [756, 9] width 5 height 5
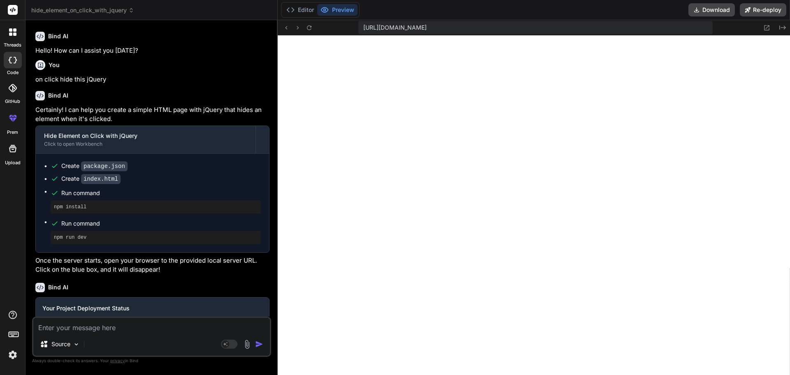
scroll to position [0, 0]
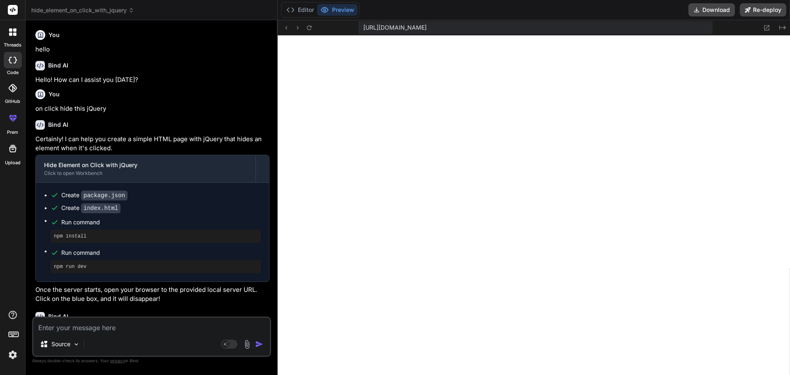
click at [14, 36] on div at bounding box center [12, 31] width 17 height 17
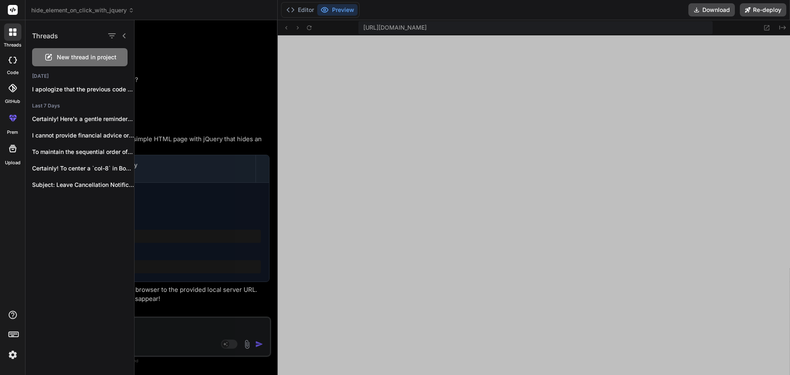
click at [12, 65] on div at bounding box center [13, 60] width 18 height 16
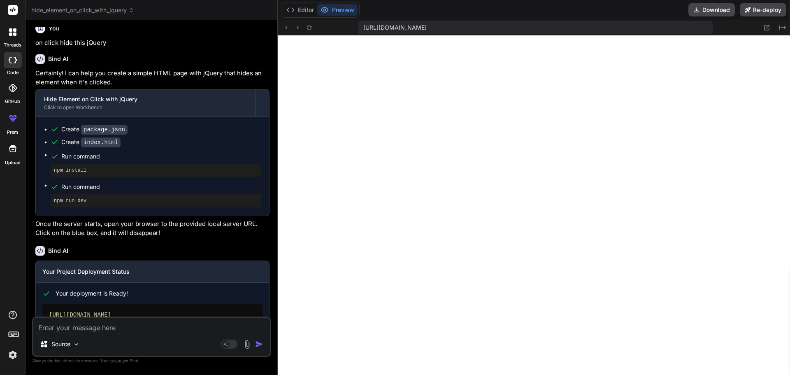
scroll to position [110, 0]
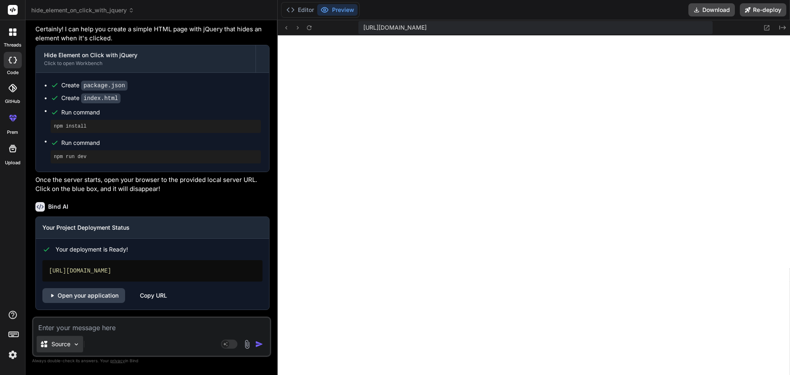
click at [73, 347] on img at bounding box center [76, 344] width 7 height 7
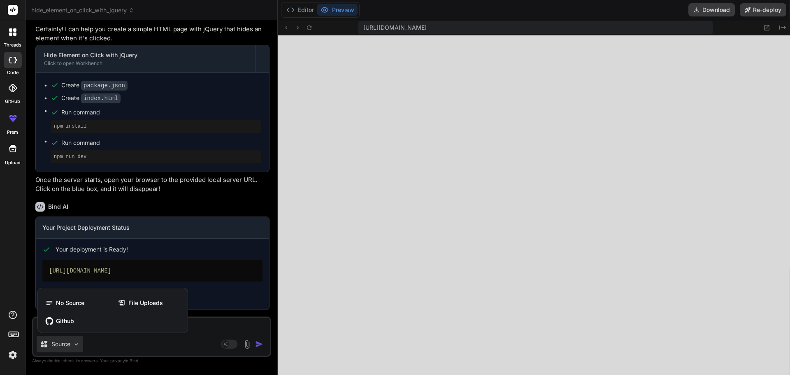
click at [196, 251] on div at bounding box center [395, 187] width 790 height 375
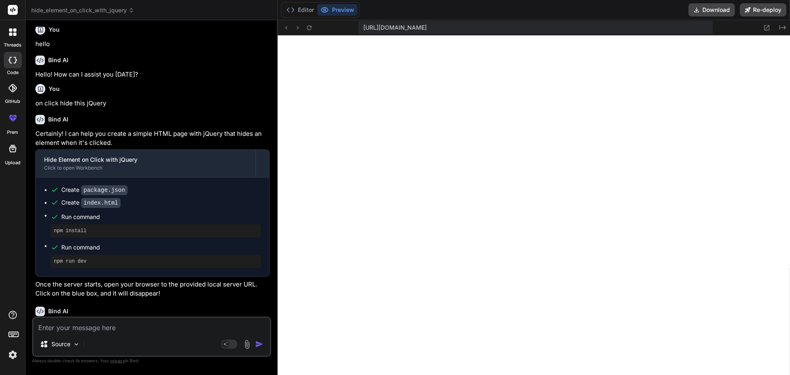
scroll to position [0, 0]
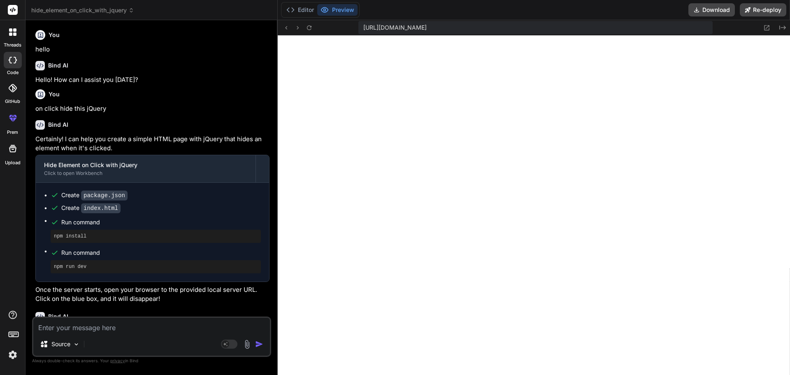
type textarea "x"
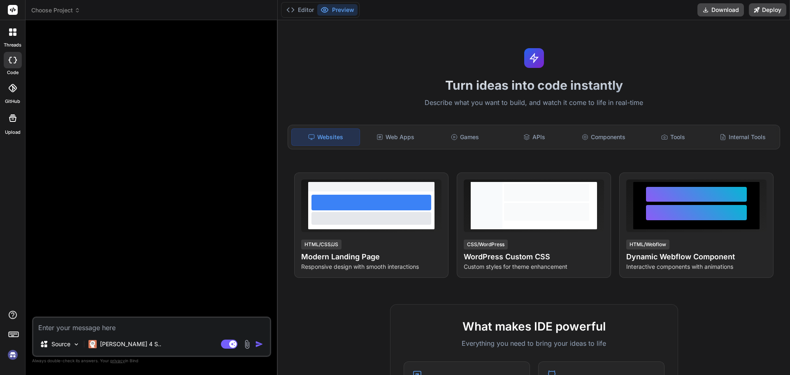
scroll to position [946, 0]
click at [149, 125] on div at bounding box center [152, 172] width 237 height 290
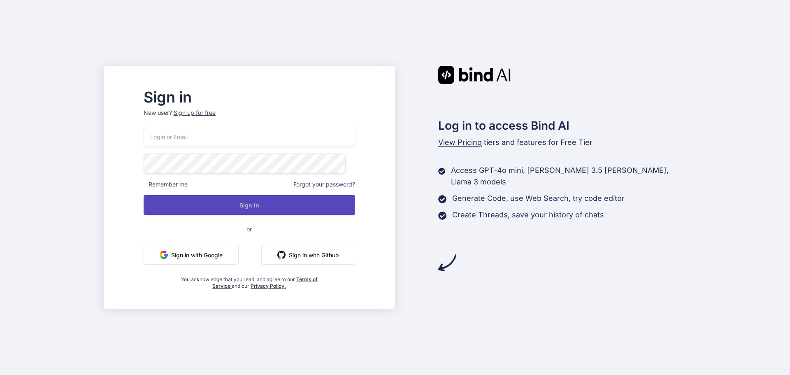
type input "prutreratellou-9496@yopmail.com"
click at [283, 205] on button "Sign In" at bounding box center [249, 205] width 211 height 20
click at [236, 206] on button "Sign In" at bounding box center [249, 205] width 211 height 20
